Goal: Task Accomplishment & Management: Complete application form

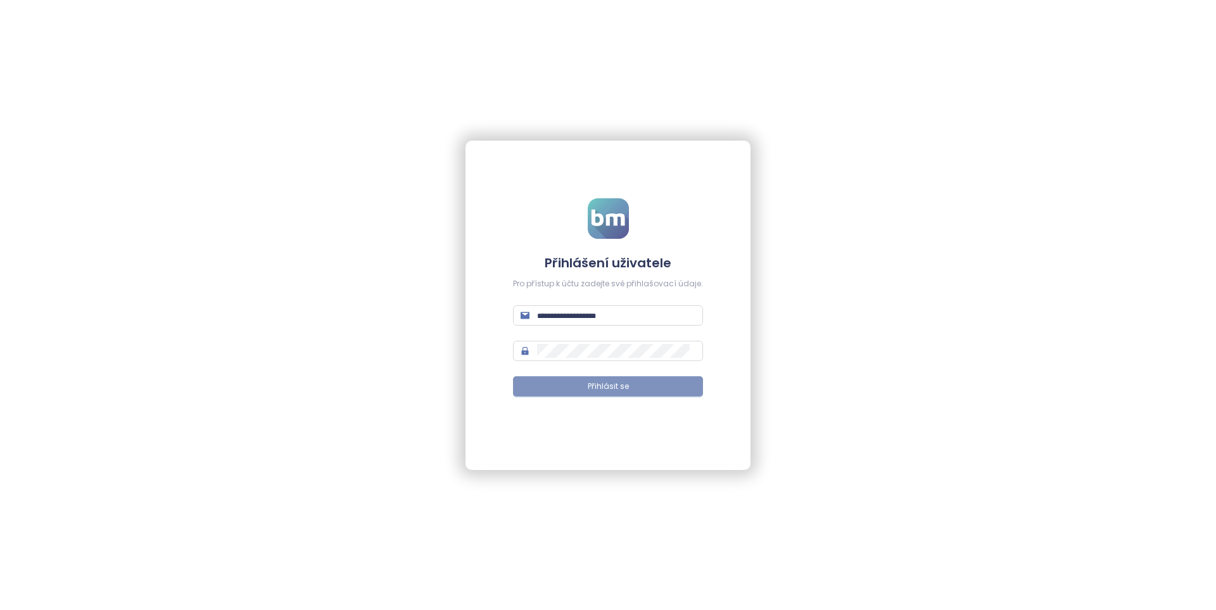
type input "**********"
click at [632, 386] on button "Přihlásit se" at bounding box center [608, 386] width 190 height 20
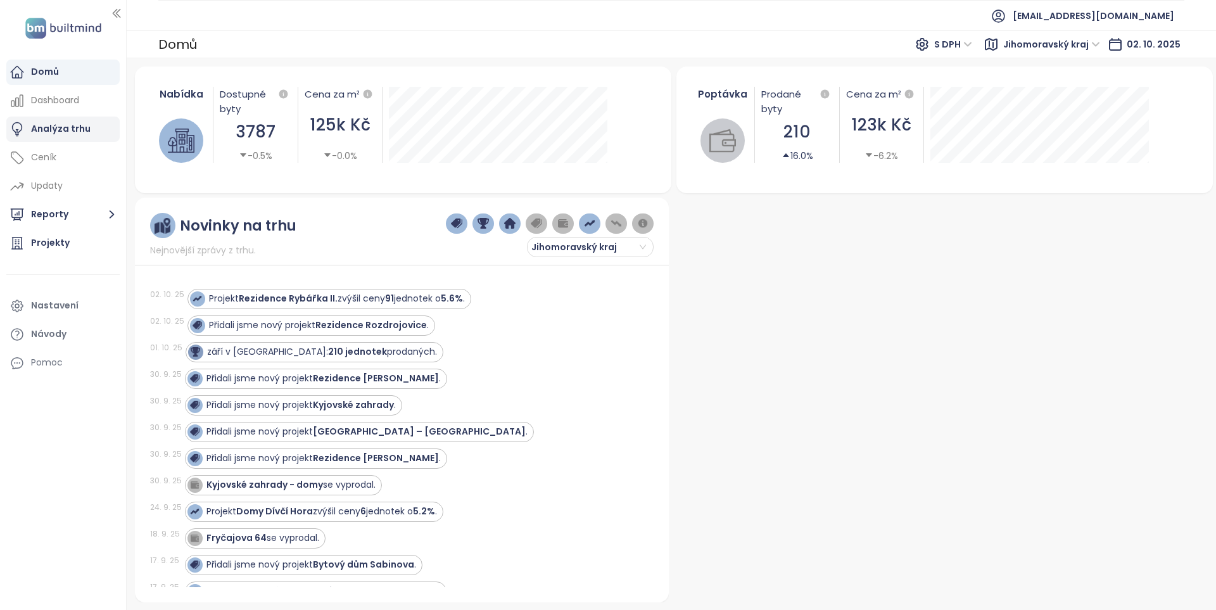
click at [80, 127] on div "Analýza trhu" at bounding box center [61, 129] width 60 height 16
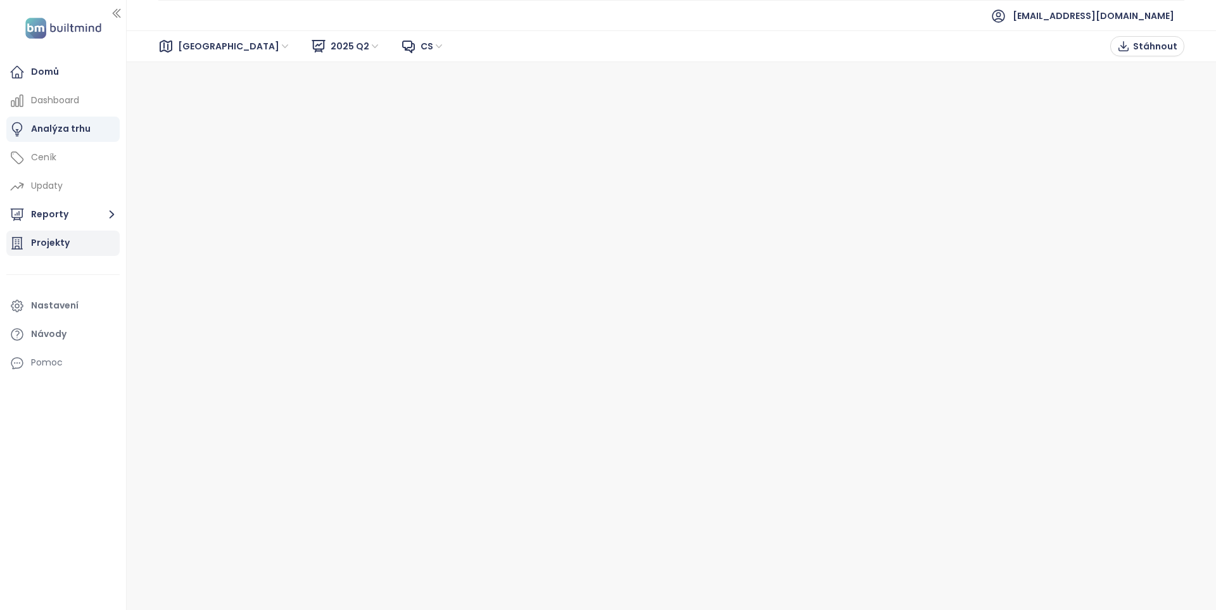
click at [72, 253] on div "Projekty" at bounding box center [62, 243] width 113 height 25
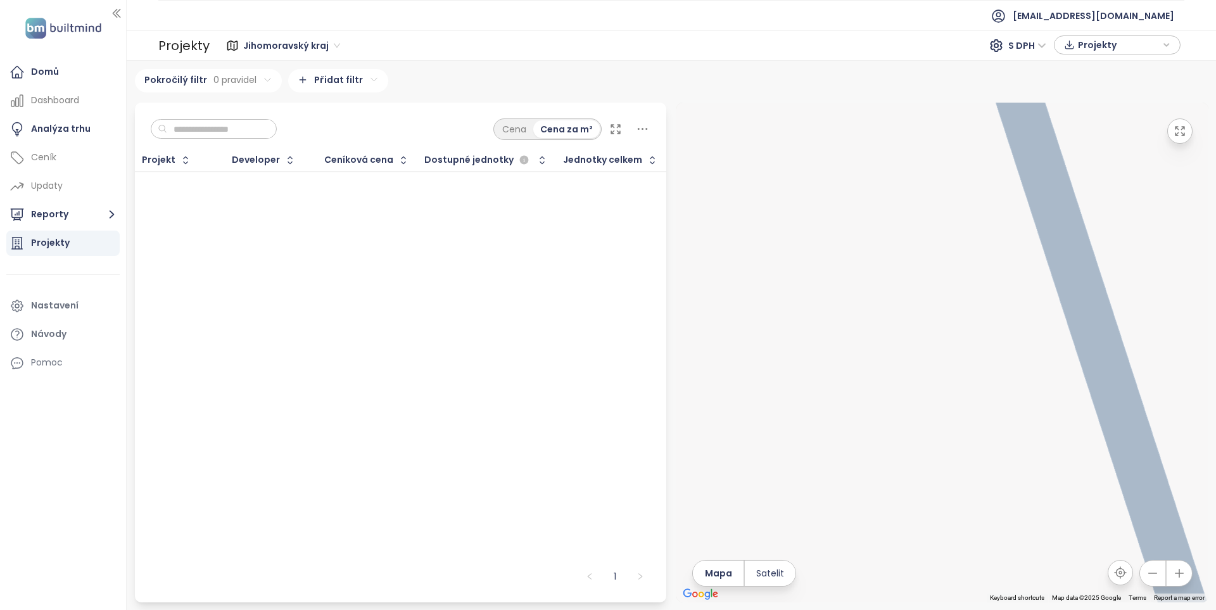
click at [336, 47] on span "Jihomoravský kraj" at bounding box center [291, 45] width 97 height 19
click at [298, 73] on div "Jihomoravský kraj" at bounding box center [293, 71] width 93 height 14
click at [333, 43] on span "Jihomoravský kraj" at bounding box center [291, 45] width 97 height 19
click at [70, 433] on div "Domů Dashboard Analýza trhu Ceník Updaty Reporty Projekty Nastavení Návody Pomoc" at bounding box center [63, 305] width 126 height 610
click at [101, 212] on button "Reporty" at bounding box center [62, 214] width 113 height 25
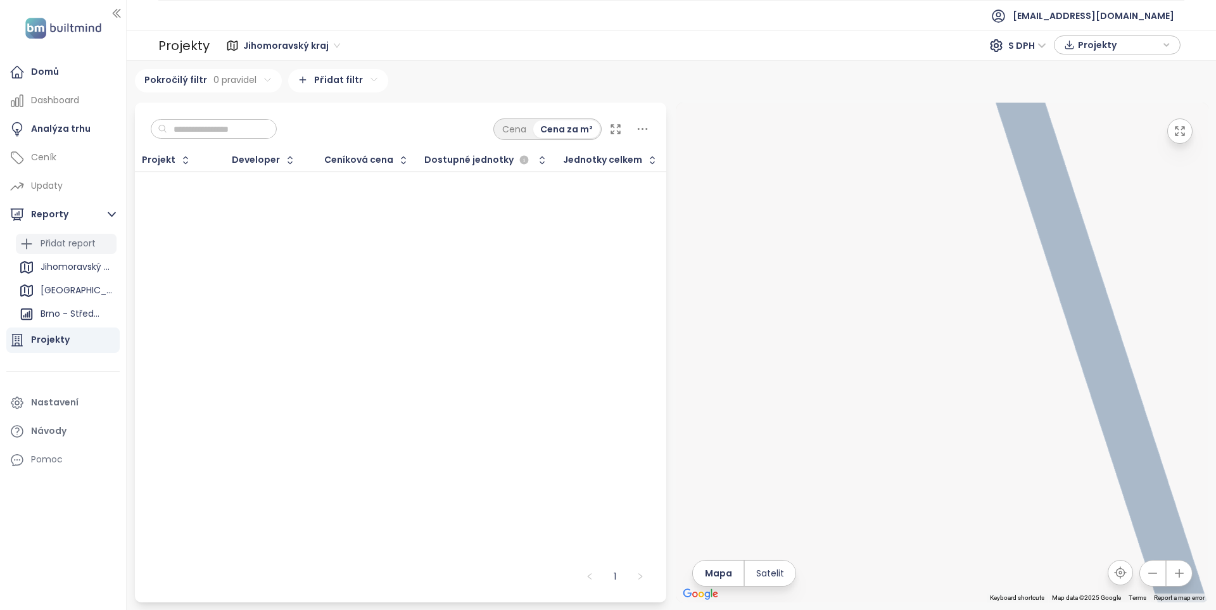
click at [77, 240] on div "Přidat report" at bounding box center [68, 244] width 55 height 16
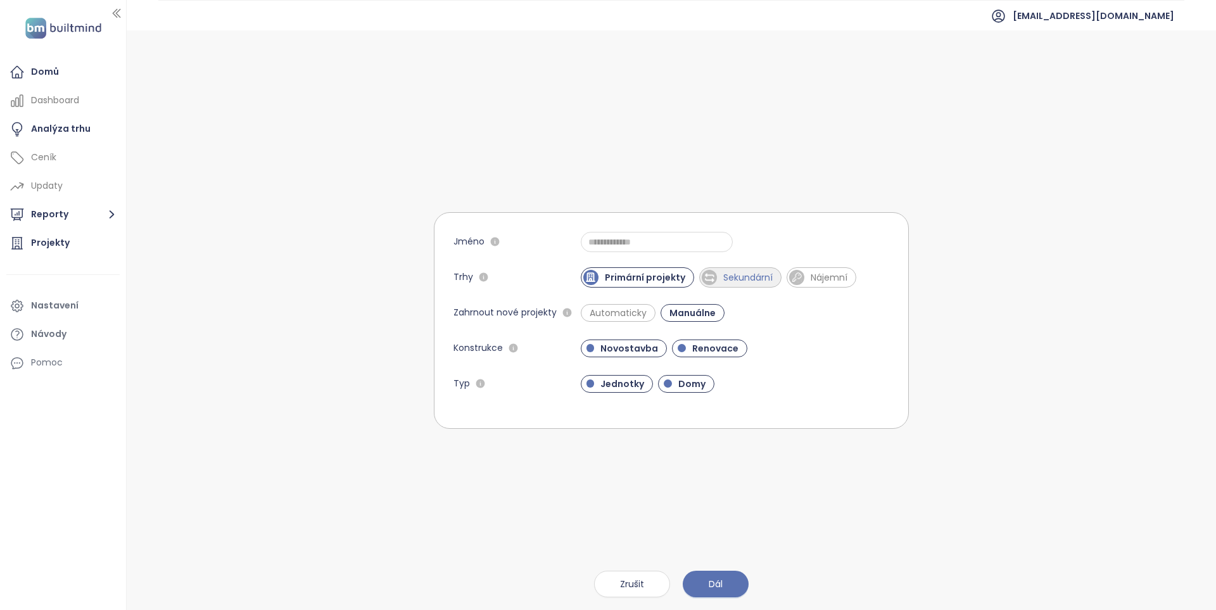
click at [742, 278] on span "Sekundární" at bounding box center [748, 277] width 62 height 13
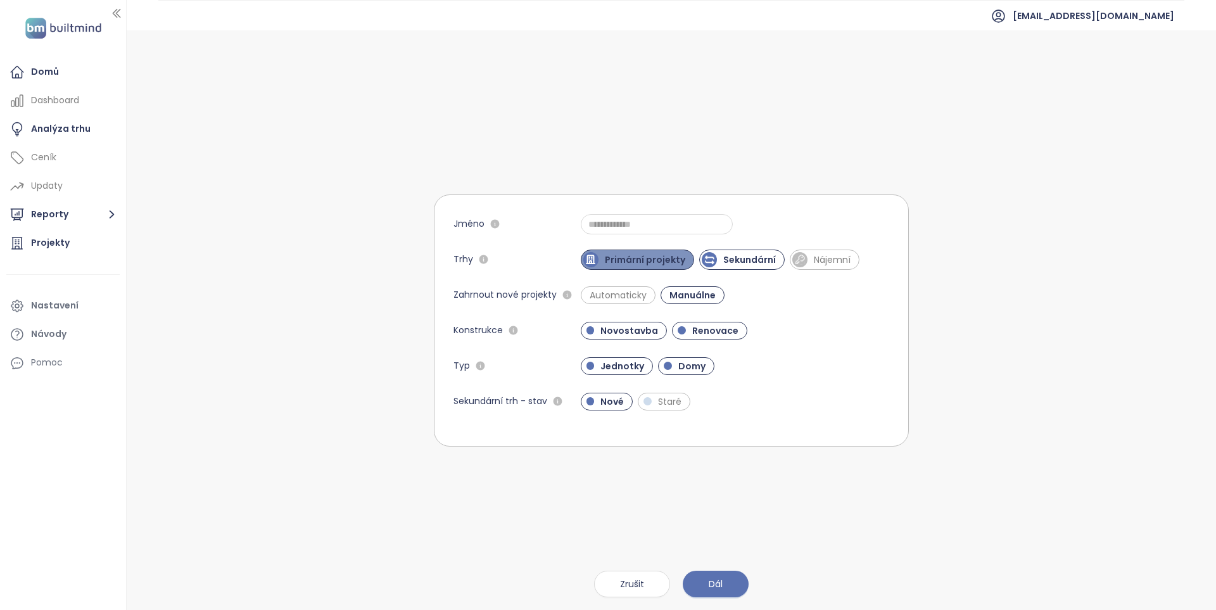
click at [647, 262] on span "Primární projekty" at bounding box center [645, 259] width 93 height 13
click at [613, 333] on span "Novostavba" at bounding box center [629, 330] width 70 height 13
click at [690, 331] on span "Renovace" at bounding box center [710, 330] width 59 height 13
click at [694, 362] on span "Domy" at bounding box center [692, 366] width 40 height 13
click at [666, 409] on span "Staré" at bounding box center [664, 402] width 53 height 18
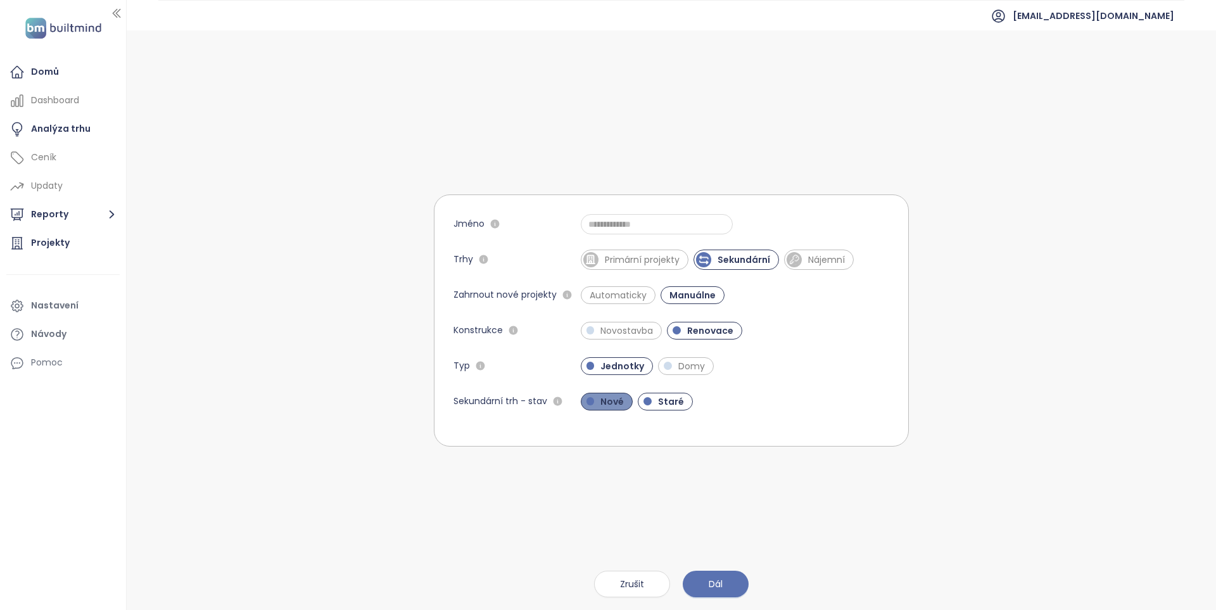
click at [614, 398] on span "Nové" at bounding box center [612, 401] width 36 height 13
click at [720, 583] on span "Dál" at bounding box center [716, 584] width 14 height 14
click at [631, 226] on input "Jméno" at bounding box center [657, 224] width 152 height 20
type input "**********"
click at [715, 581] on span "Dál" at bounding box center [716, 584] width 14 height 14
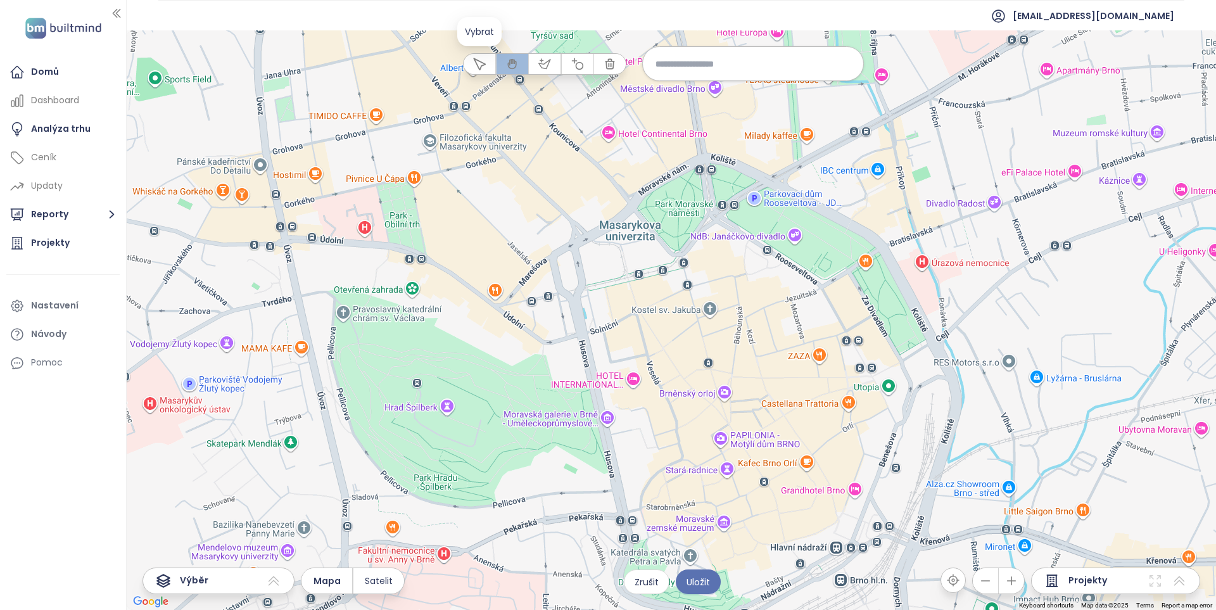
click at [489, 65] on button "button" at bounding box center [480, 64] width 32 height 20
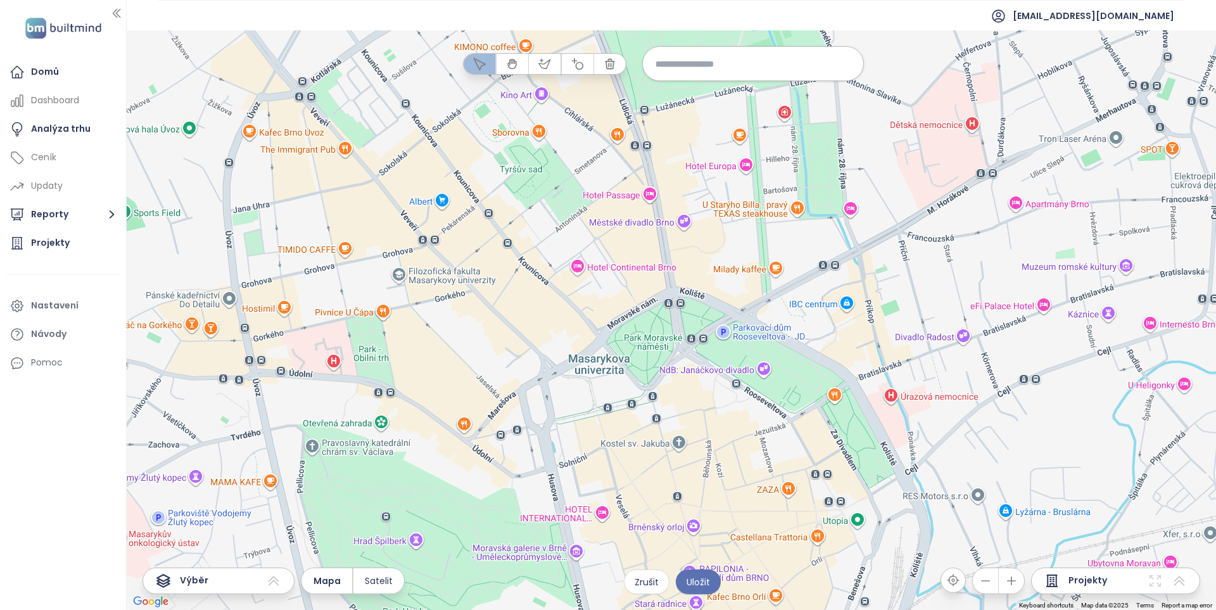
drag, startPoint x: 590, startPoint y: 284, endPoint x: 632, endPoint y: 539, distance: 258.8
click at [632, 539] on div at bounding box center [672, 320] width 1090 height 580
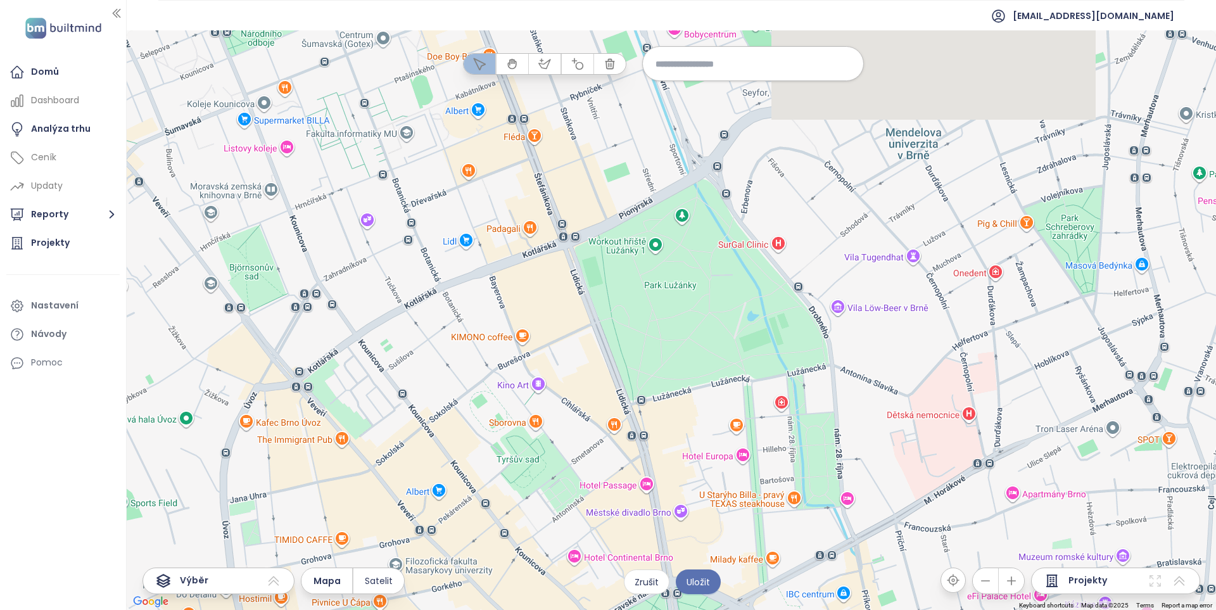
drag, startPoint x: 636, startPoint y: 333, endPoint x: 633, endPoint y: 628, distance: 295.9
click at [633, 609] on html "Domů Dashboard Analýza trhu Ceník Updaty Reporty Projekty Nastavení Návody Pomo…" at bounding box center [608, 305] width 1216 height 610
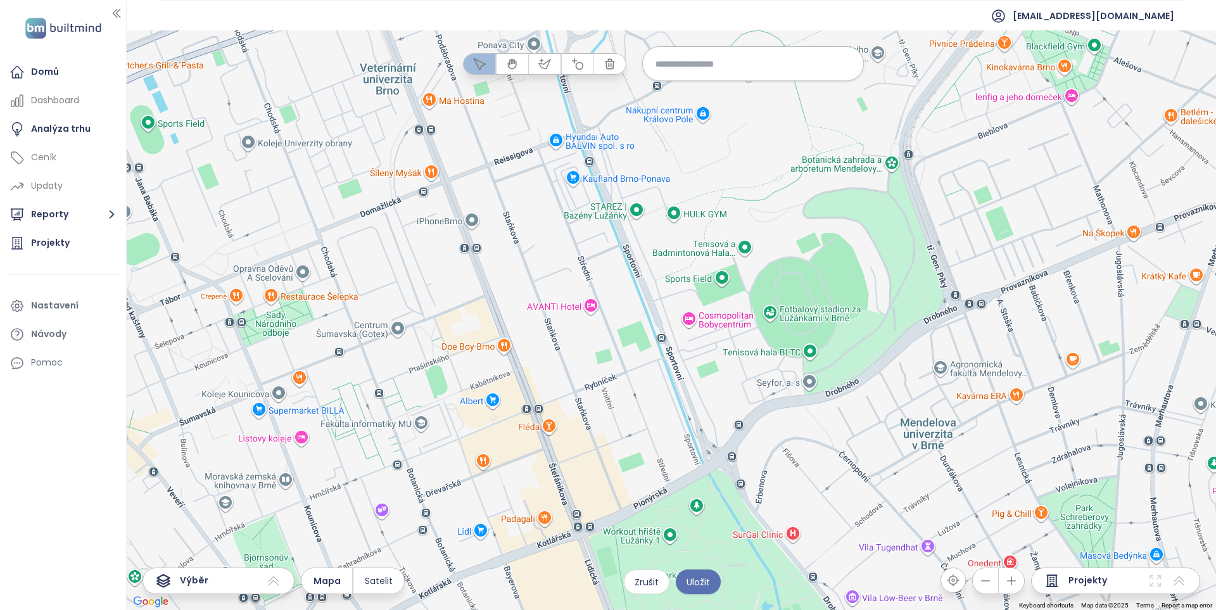
drag, startPoint x: 641, startPoint y: 354, endPoint x: 661, endPoint y: 625, distance: 271.9
click at [661, 609] on html "Domů Dashboard Analýza trhu Ceník Updaty Reporty Projekty Nastavení Návody Pomo…" at bounding box center [608, 305] width 1216 height 610
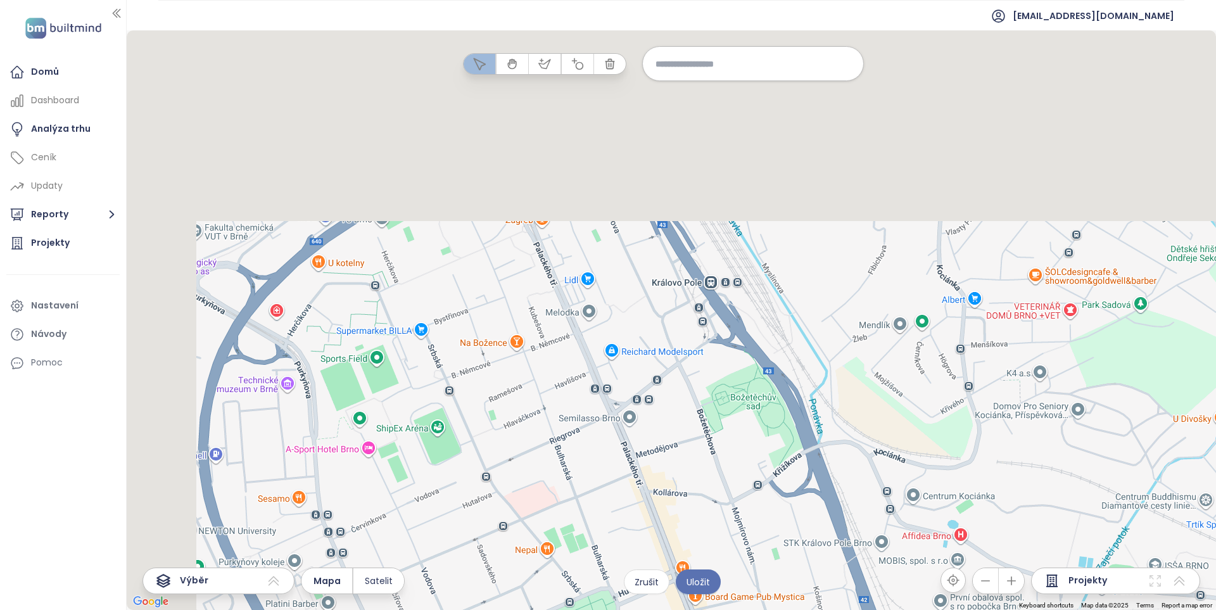
drag, startPoint x: 527, startPoint y: 200, endPoint x: 657, endPoint y: 558, distance: 381.4
click at [657, 558] on div at bounding box center [672, 320] width 1090 height 580
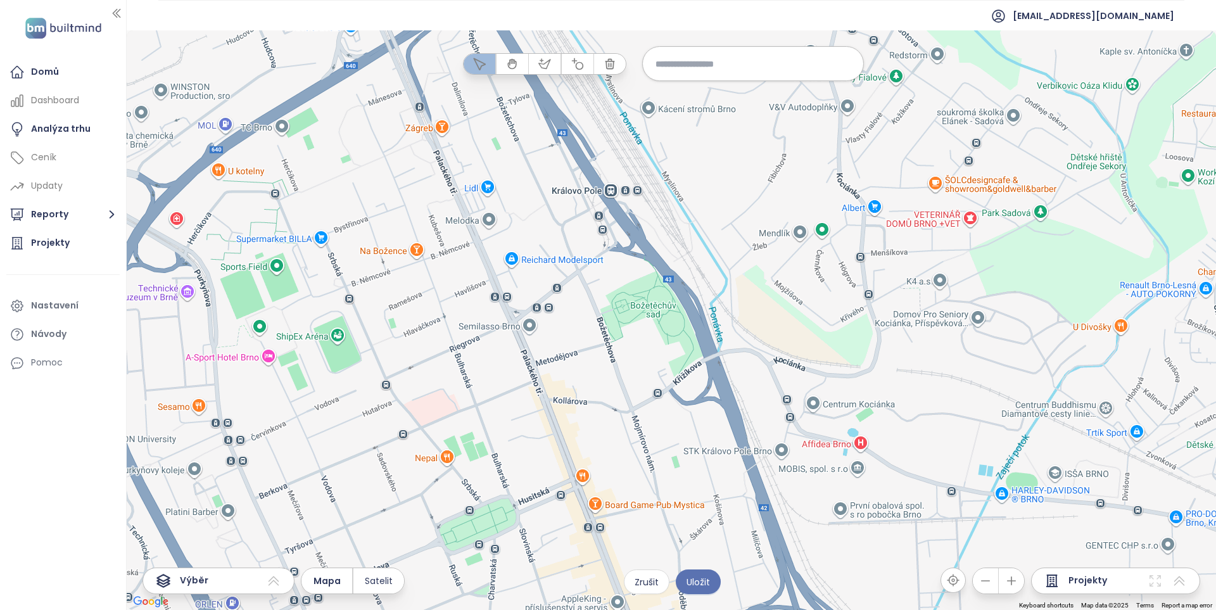
drag, startPoint x: 704, startPoint y: 511, endPoint x: 589, endPoint y: 391, distance: 166.2
click at [589, 391] on div at bounding box center [672, 320] width 1090 height 580
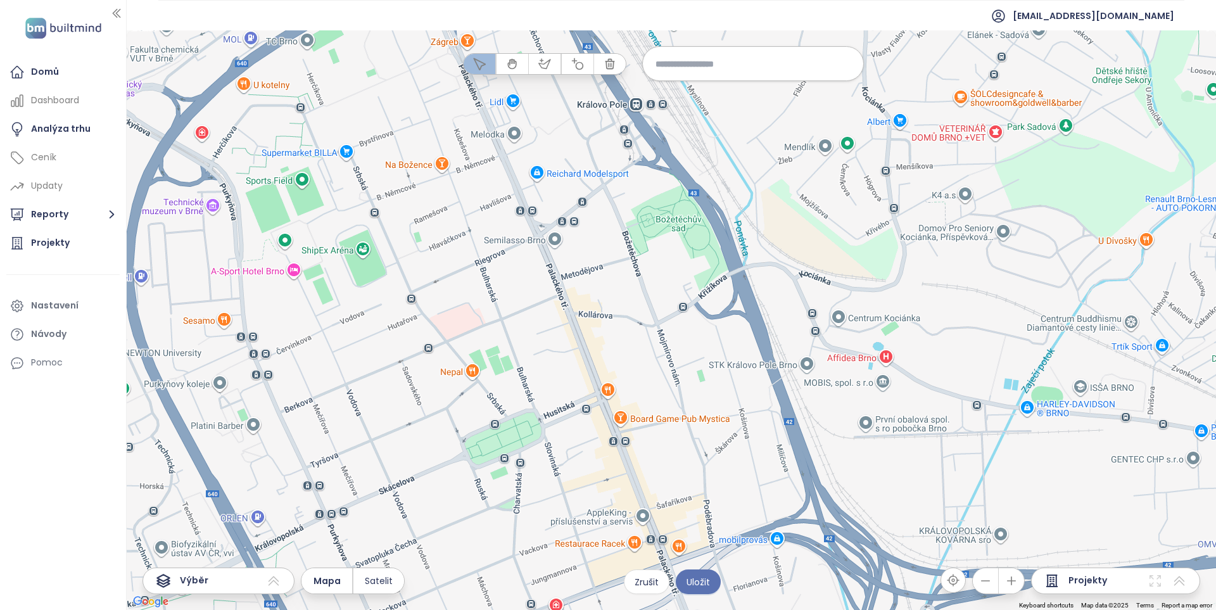
drag, startPoint x: 607, startPoint y: 390, endPoint x: 633, endPoint y: 309, distance: 84.7
click at [633, 309] on div at bounding box center [672, 320] width 1090 height 580
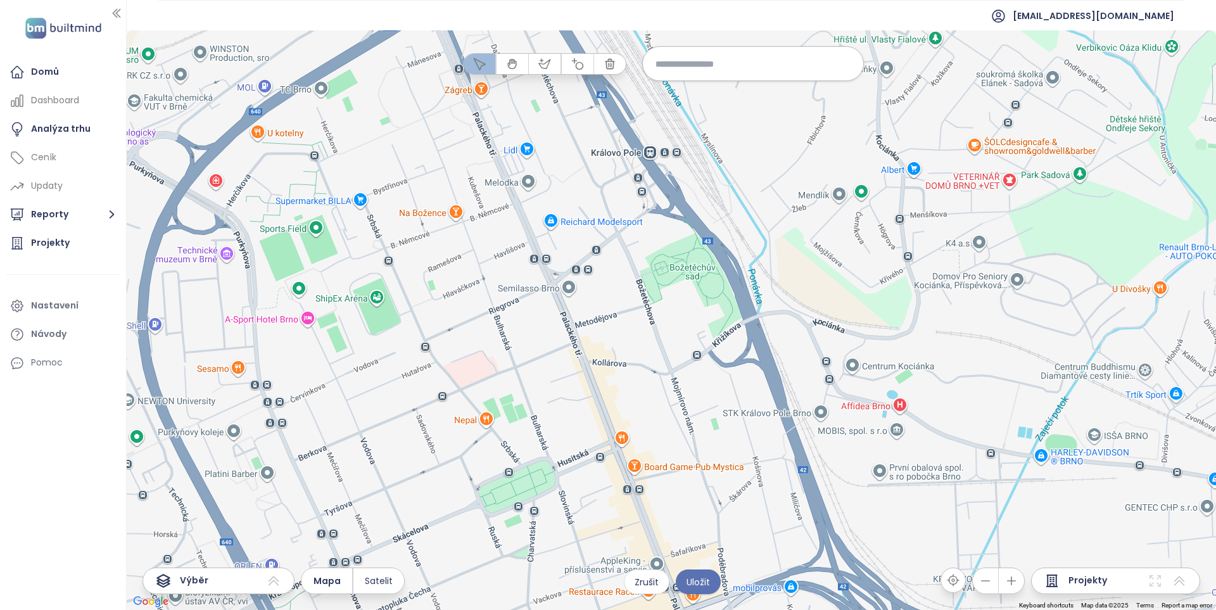
drag, startPoint x: 644, startPoint y: 329, endPoint x: 660, endPoint y: 386, distance: 59.8
click at [660, 386] on div at bounding box center [672, 320] width 1090 height 580
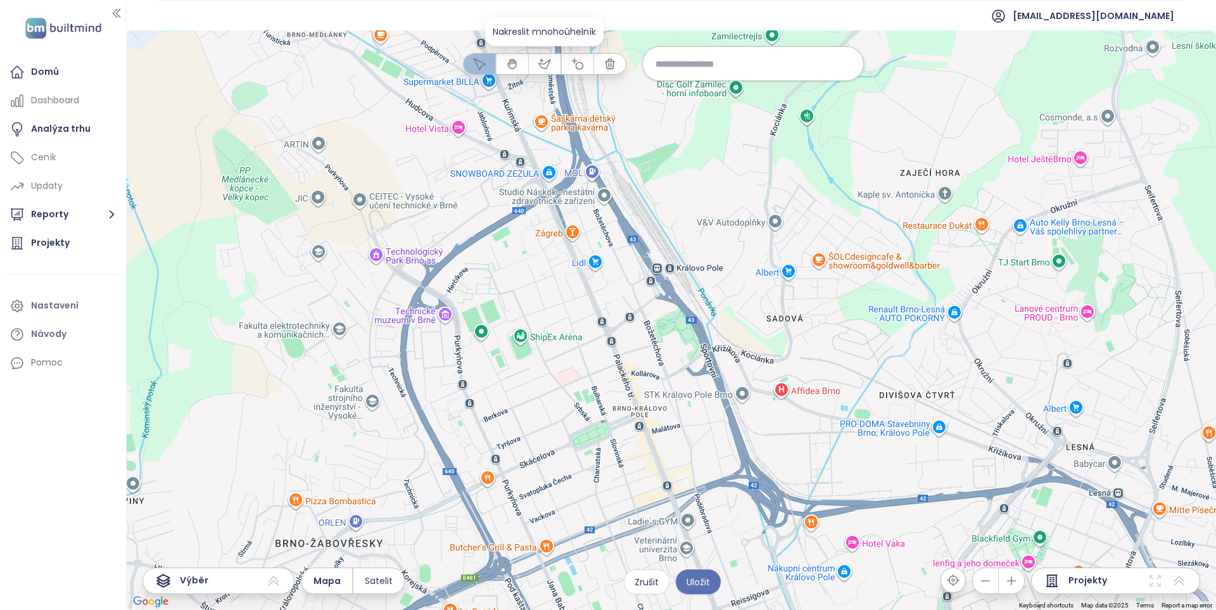
click at [545, 61] on icon "button" at bounding box center [544, 64] width 13 height 13
drag, startPoint x: 388, startPoint y: 420, endPoint x: 367, endPoint y: 356, distance: 67.3
click at [378, 399] on div at bounding box center [672, 320] width 1090 height 580
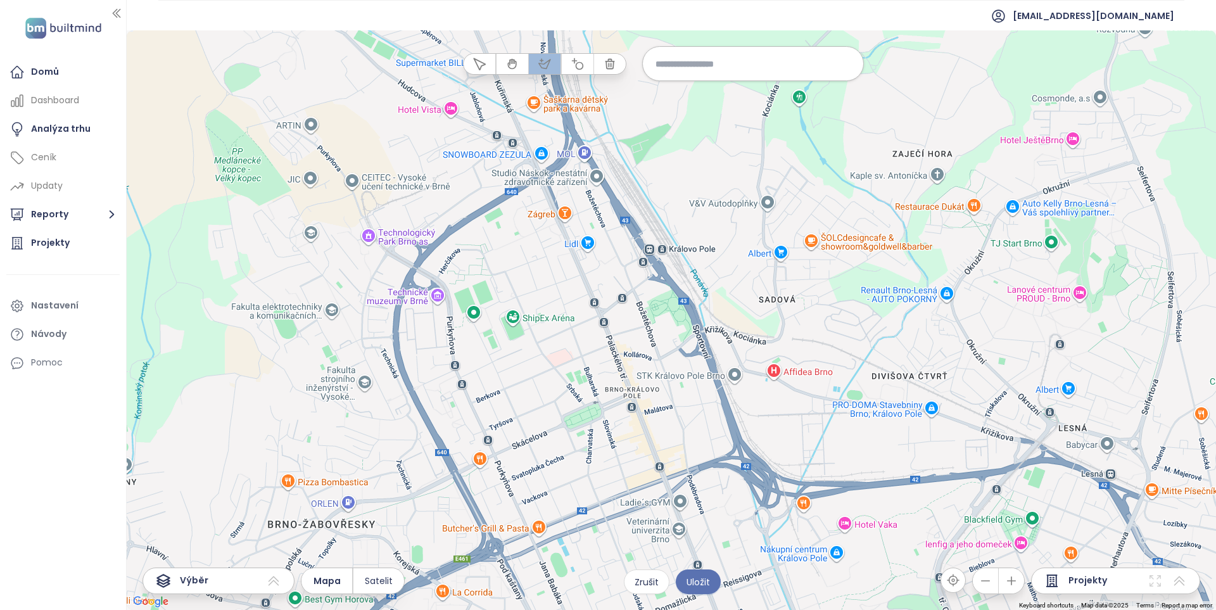
drag, startPoint x: 362, startPoint y: 374, endPoint x: 373, endPoint y: 286, distance: 88.8
click at [372, 290] on div at bounding box center [672, 320] width 1090 height 580
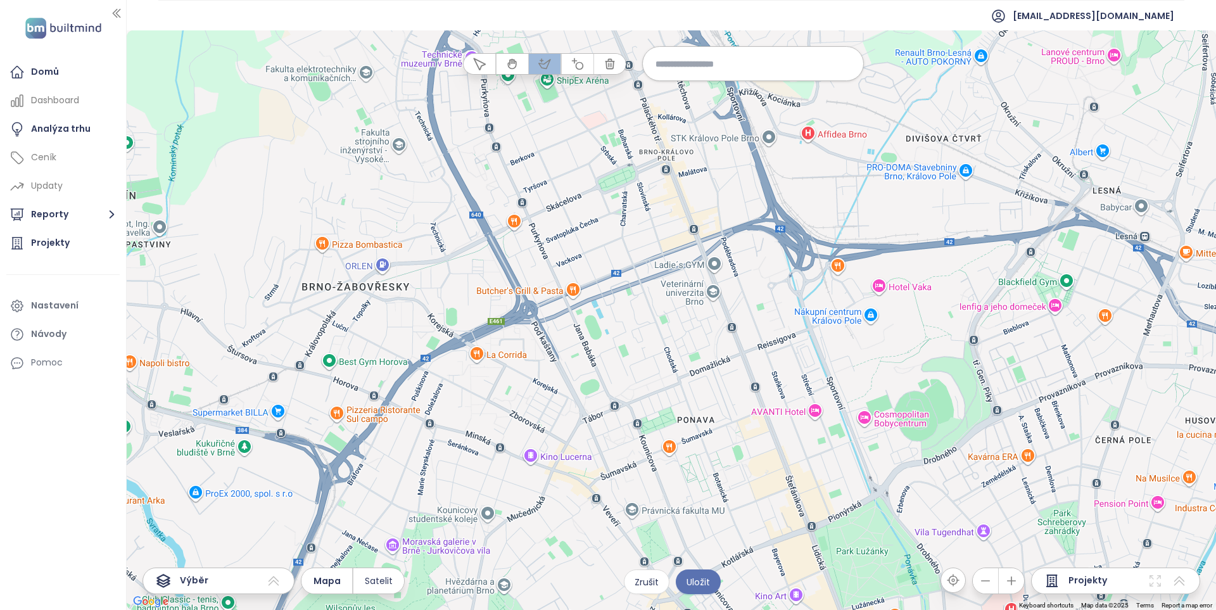
click at [373, 286] on div at bounding box center [672, 320] width 1090 height 580
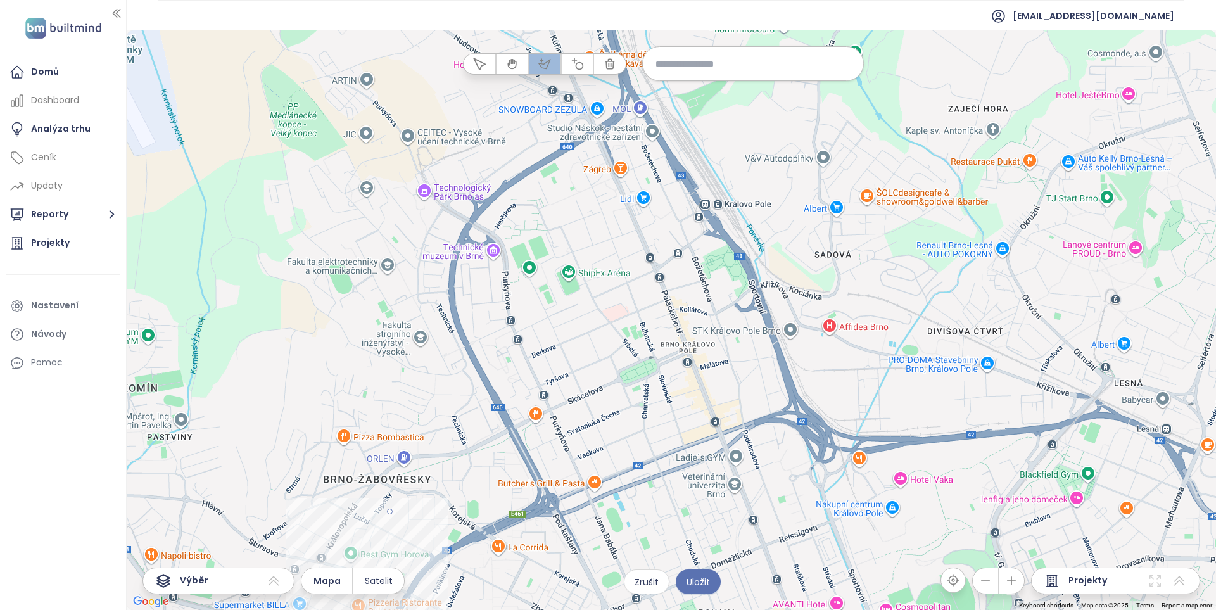
drag, startPoint x: 405, startPoint y: 265, endPoint x: 402, endPoint y: 283, distance: 18.8
click at [402, 291] on div at bounding box center [672, 320] width 1090 height 580
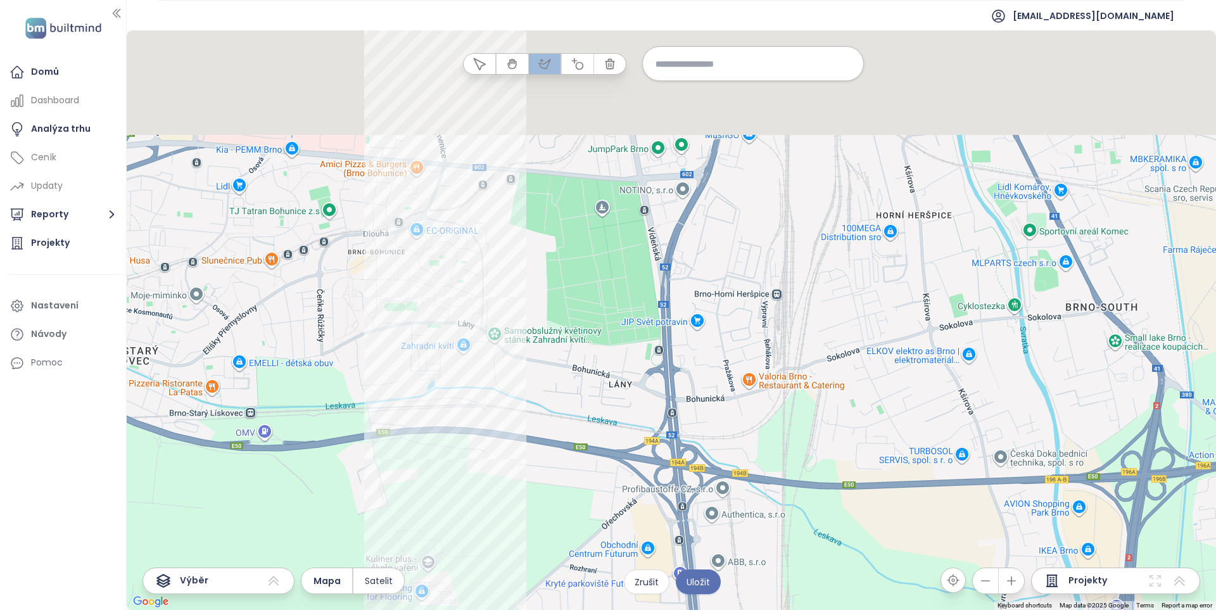
drag, startPoint x: 433, startPoint y: 313, endPoint x: 511, endPoint y: 628, distance: 325.0
click at [511, 609] on html "Domů Dashboard Analýza trhu Ceník Updaty Reporty Projekty Nastavení Návody Pomo…" at bounding box center [608, 305] width 1216 height 610
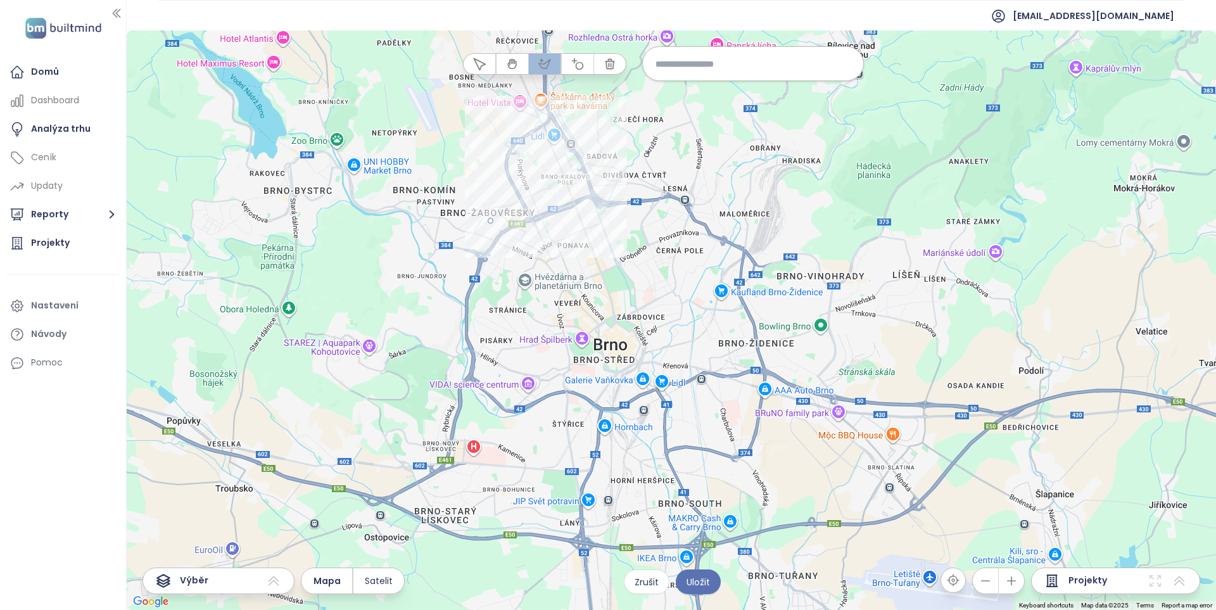
click at [476, 164] on div at bounding box center [672, 320] width 1090 height 580
click at [500, 115] on div at bounding box center [672, 320] width 1090 height 580
click at [573, 92] on div at bounding box center [672, 320] width 1090 height 580
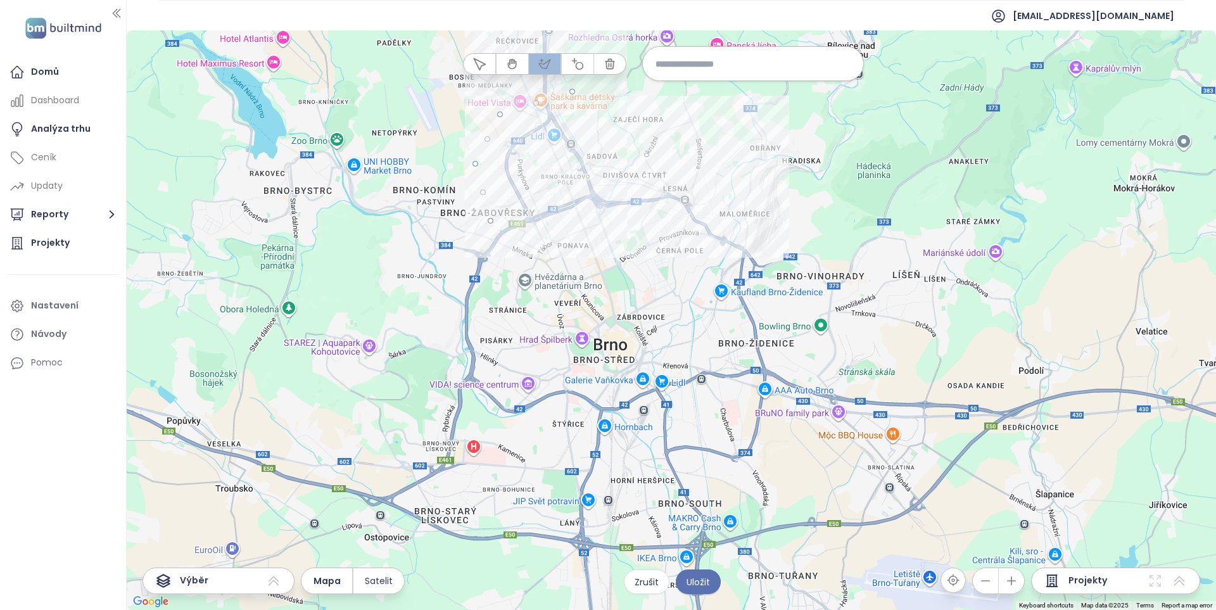
click at [649, 121] on div at bounding box center [672, 320] width 1090 height 580
drag, startPoint x: 677, startPoint y: 156, endPoint x: 683, endPoint y: 166, distance: 11.4
click at [680, 163] on div at bounding box center [672, 320] width 1090 height 580
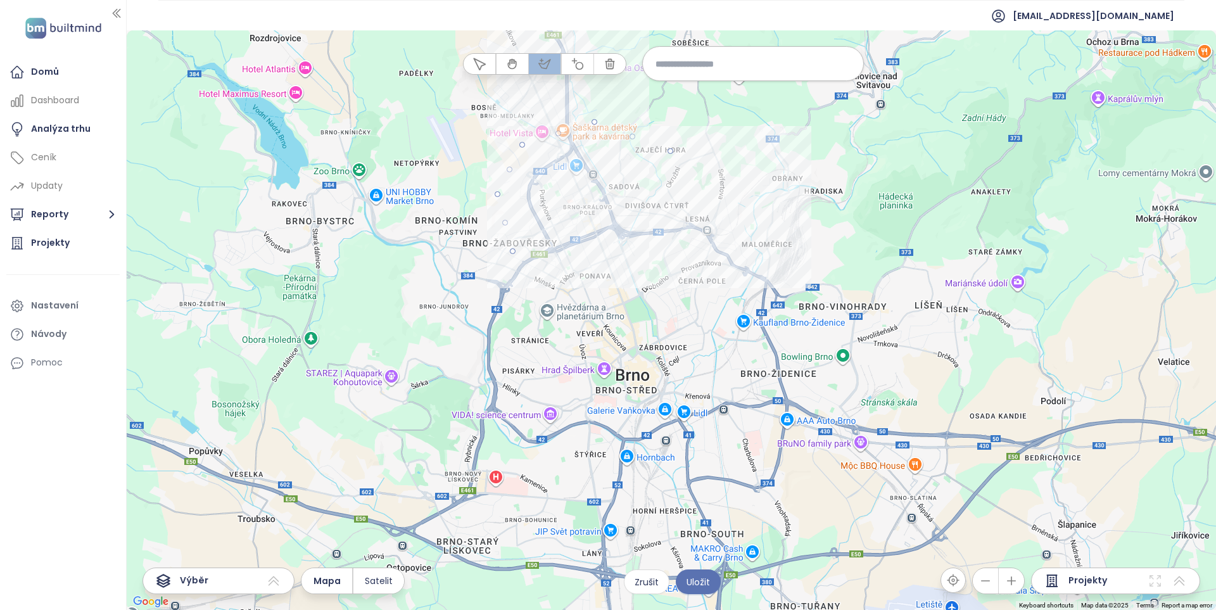
click at [695, 233] on div at bounding box center [672, 321] width 1090 height 580
click at [684, 265] on div at bounding box center [672, 321] width 1090 height 580
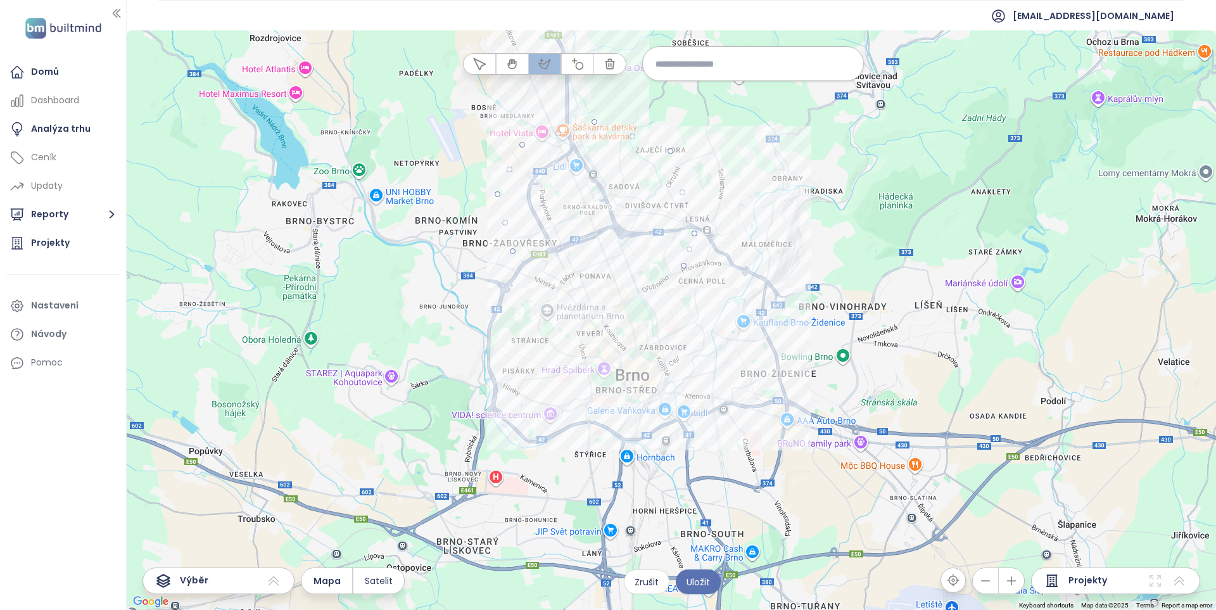
click at [641, 294] on div at bounding box center [672, 321] width 1090 height 580
click at [601, 304] on div at bounding box center [672, 321] width 1090 height 580
drag, startPoint x: 559, startPoint y: 286, endPoint x: 549, endPoint y: 280, distance: 11.4
click at [554, 283] on div at bounding box center [672, 321] width 1090 height 580
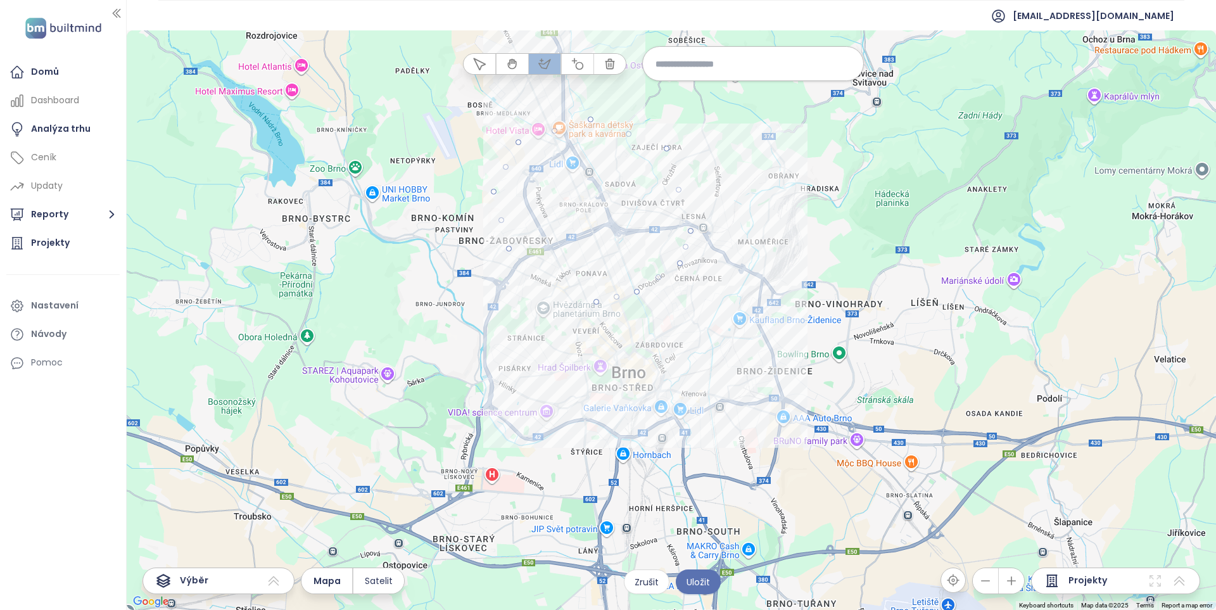
click at [538, 274] on div at bounding box center [672, 321] width 1090 height 580
click at [509, 248] on div at bounding box center [672, 321] width 1090 height 580
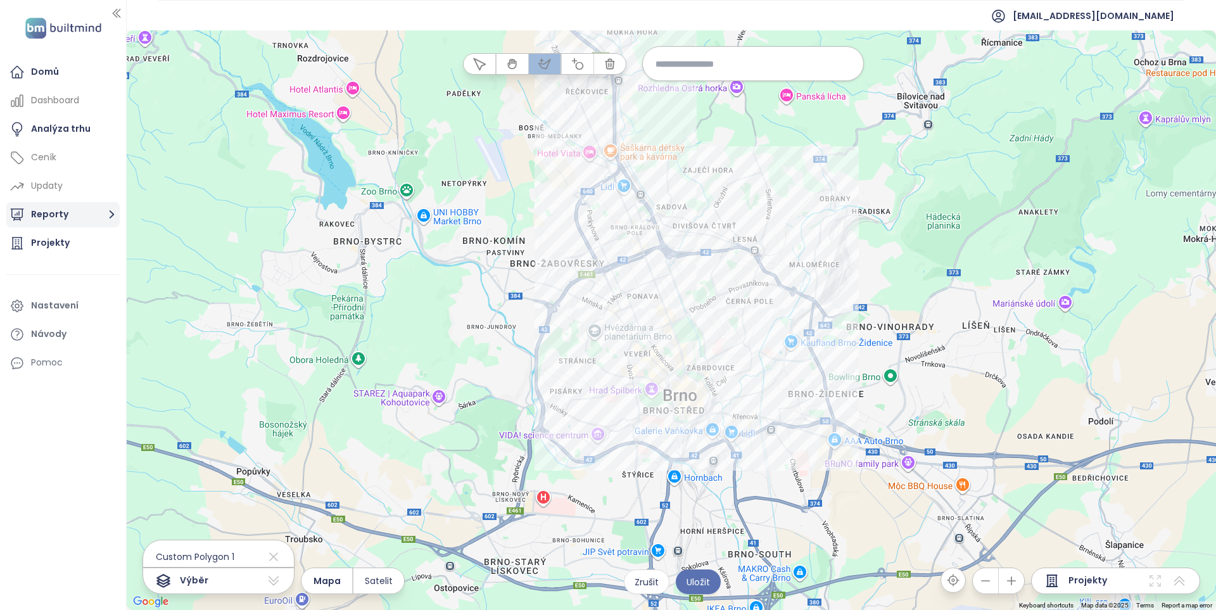
click at [80, 220] on button "Reporty" at bounding box center [62, 214] width 113 height 25
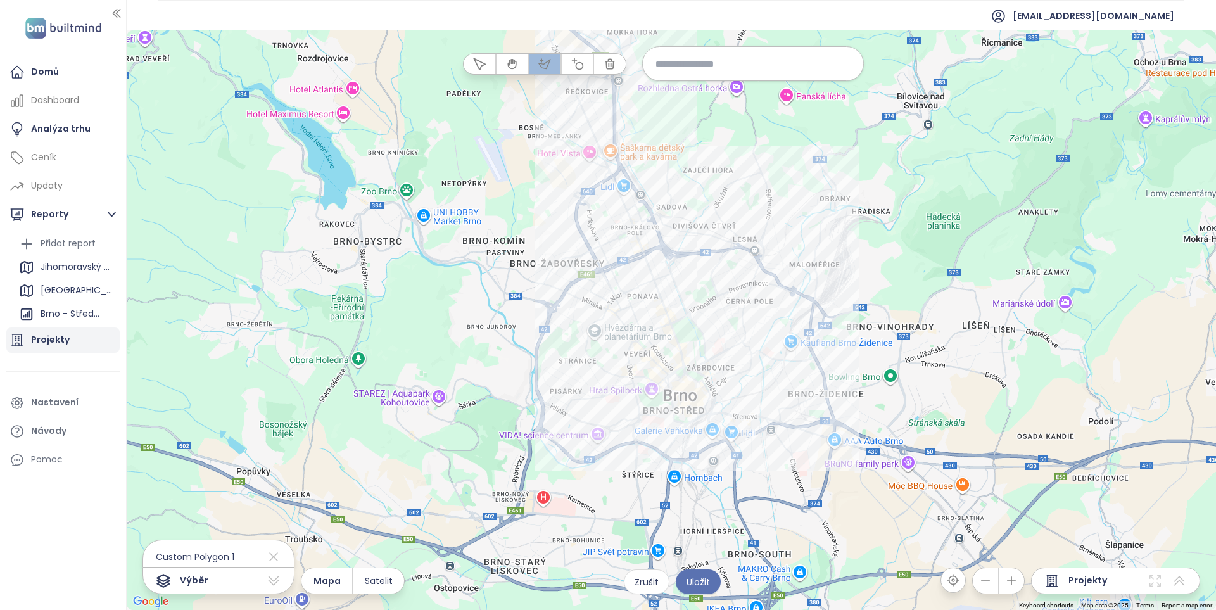
click at [51, 334] on div "Projekty" at bounding box center [50, 340] width 39 height 16
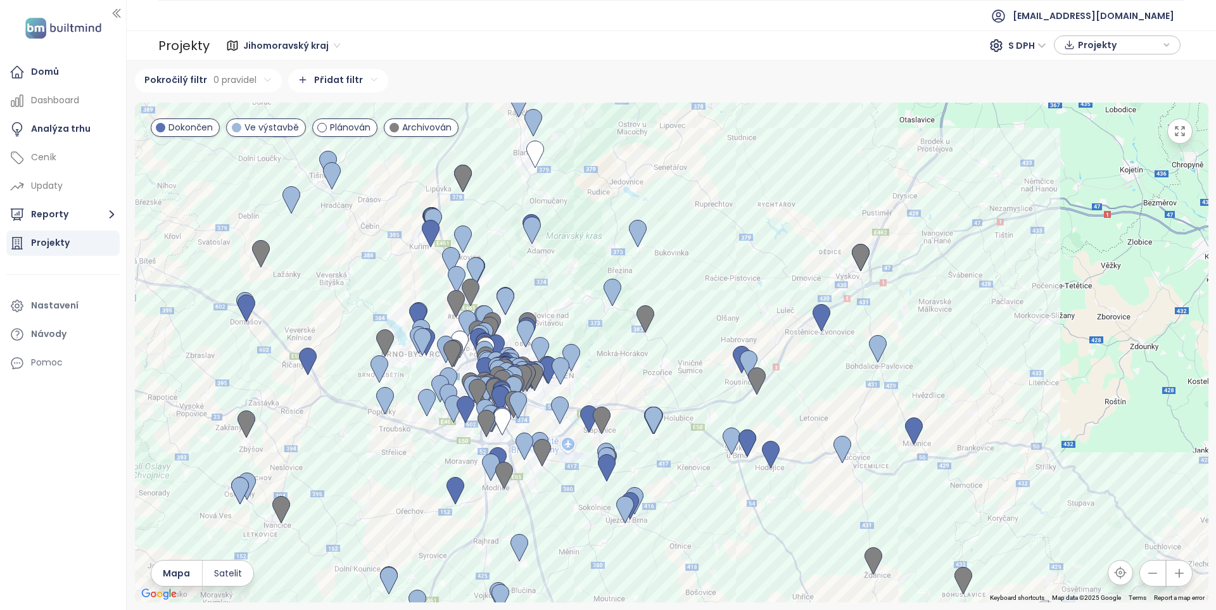
click at [1164, 44] on icon "button" at bounding box center [1167, 44] width 8 height 19
click at [685, 45] on div "Jihomoravský kraj S DPH Projekty" at bounding box center [696, 45] width 967 height 20
